Goal: Information Seeking & Learning: Learn about a topic

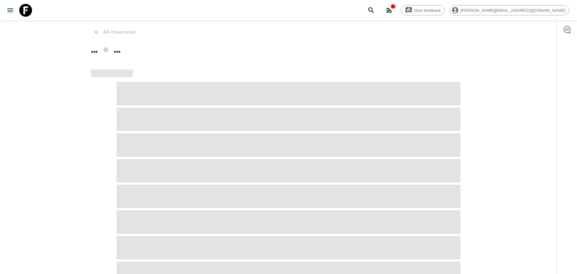
click at [374, 8] on icon "search adventures" at bounding box center [370, 9] width 5 height 5
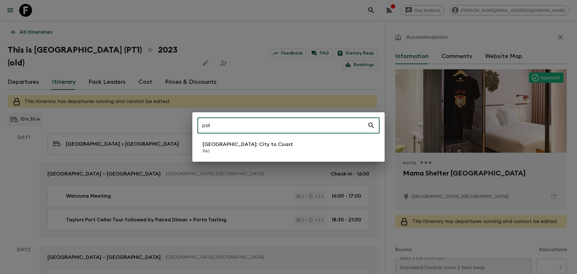
type input "pa1"
click at [252, 155] on li "[GEOGRAPHIC_DATA]: City to [GEOGRAPHIC_DATA]" at bounding box center [288, 147] width 182 height 18
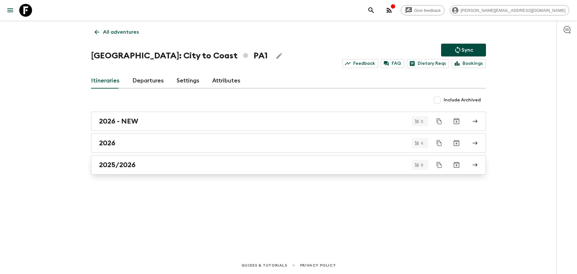
click at [219, 161] on div "2025/2026" at bounding box center [282, 165] width 367 height 8
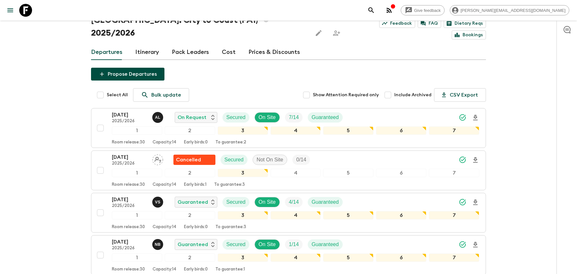
scroll to position [31, 0]
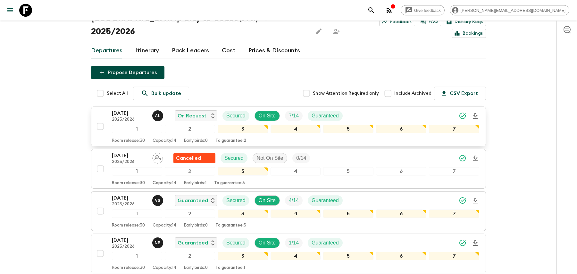
click at [385, 109] on div "[DATE] 2025/2026 A L On Request Secured On Site 7 / 14 Guaranteed" at bounding box center [295, 115] width 367 height 13
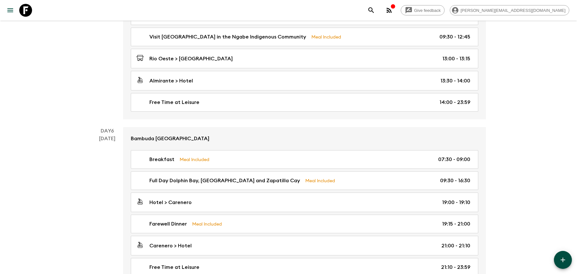
scroll to position [822, 0]
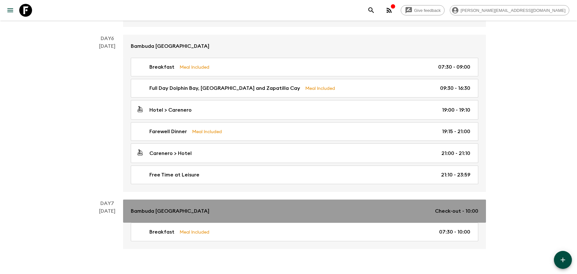
click at [263, 207] on div "Bambuda [GEOGRAPHIC_DATA] Check-out - 10:00" at bounding box center [304, 211] width 347 height 8
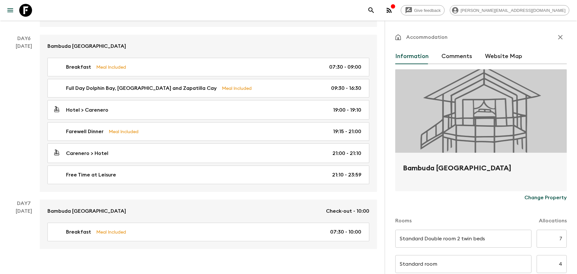
scroll to position [95, 0]
